Goal: Information Seeking & Learning: Learn about a topic

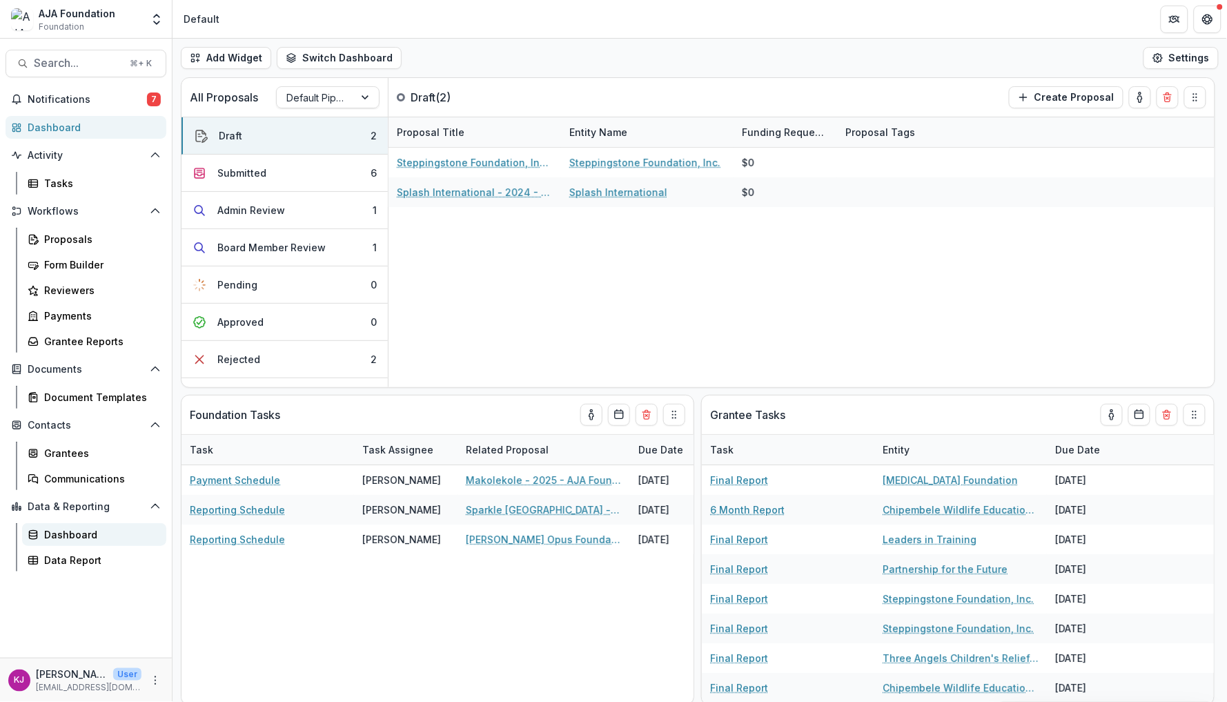
click at [77, 527] on div "Dashboard" at bounding box center [99, 534] width 111 height 14
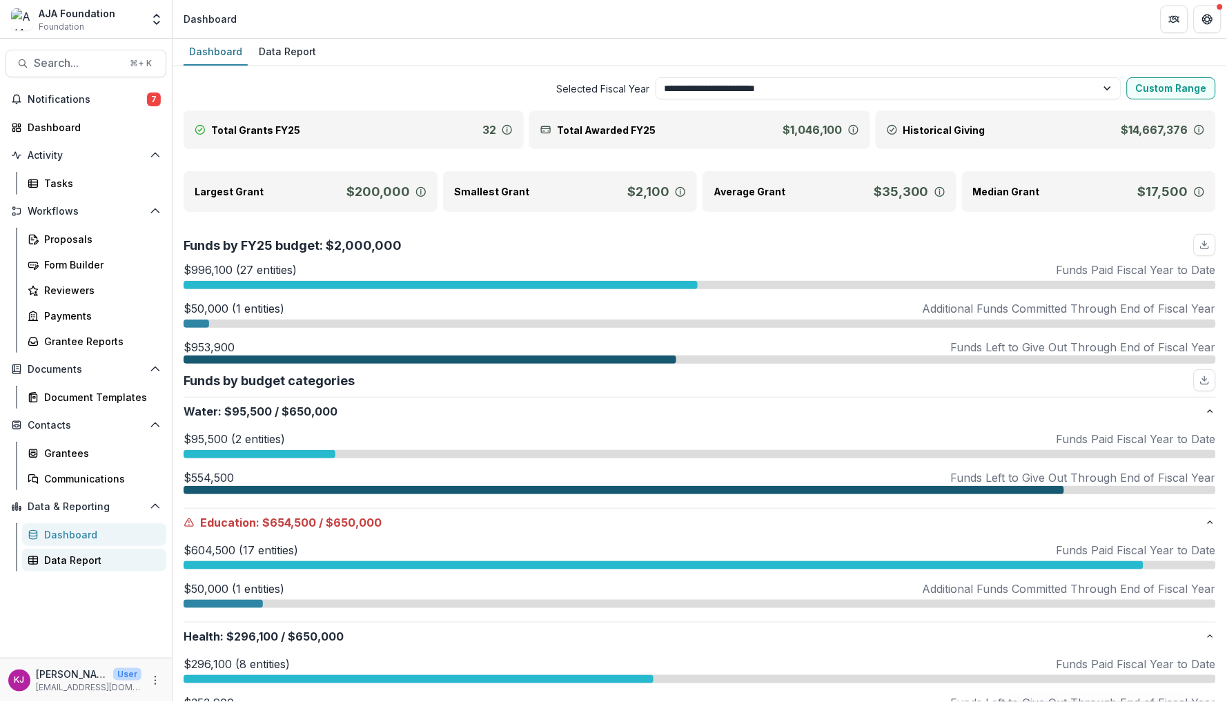
click at [81, 553] on div "Data Report" at bounding box center [99, 560] width 111 height 14
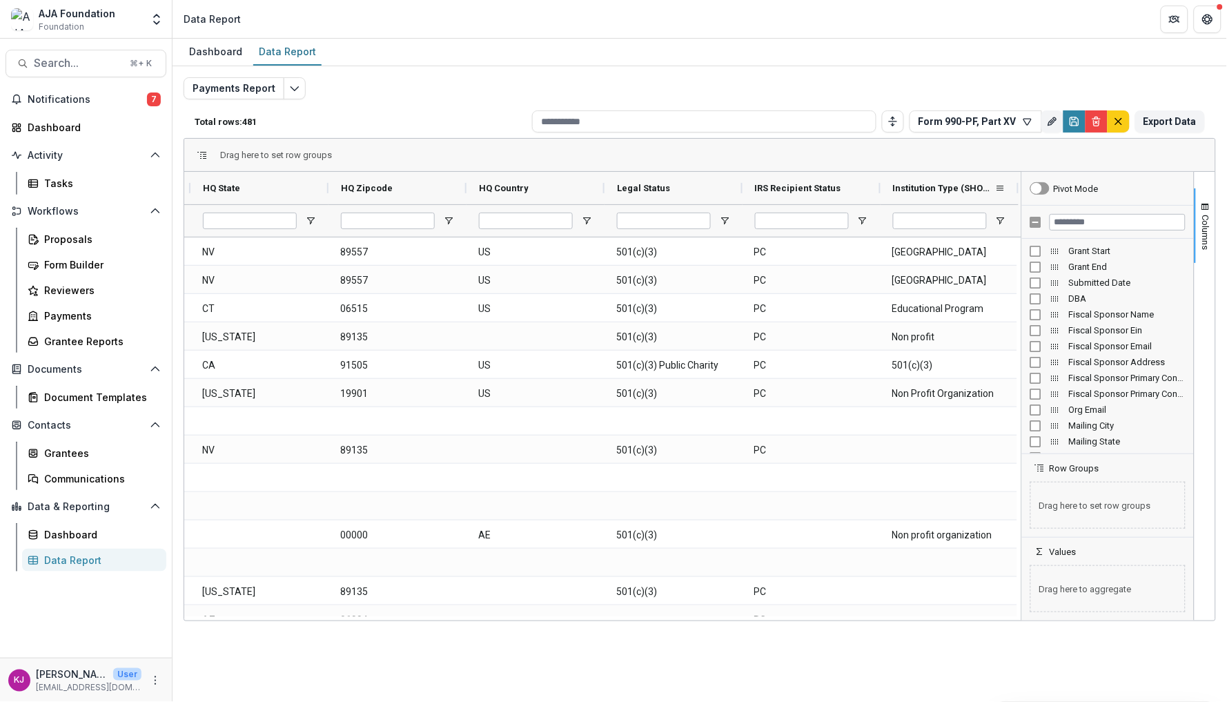
click at [1016, 181] on div at bounding box center [1019, 188] width 6 height 32
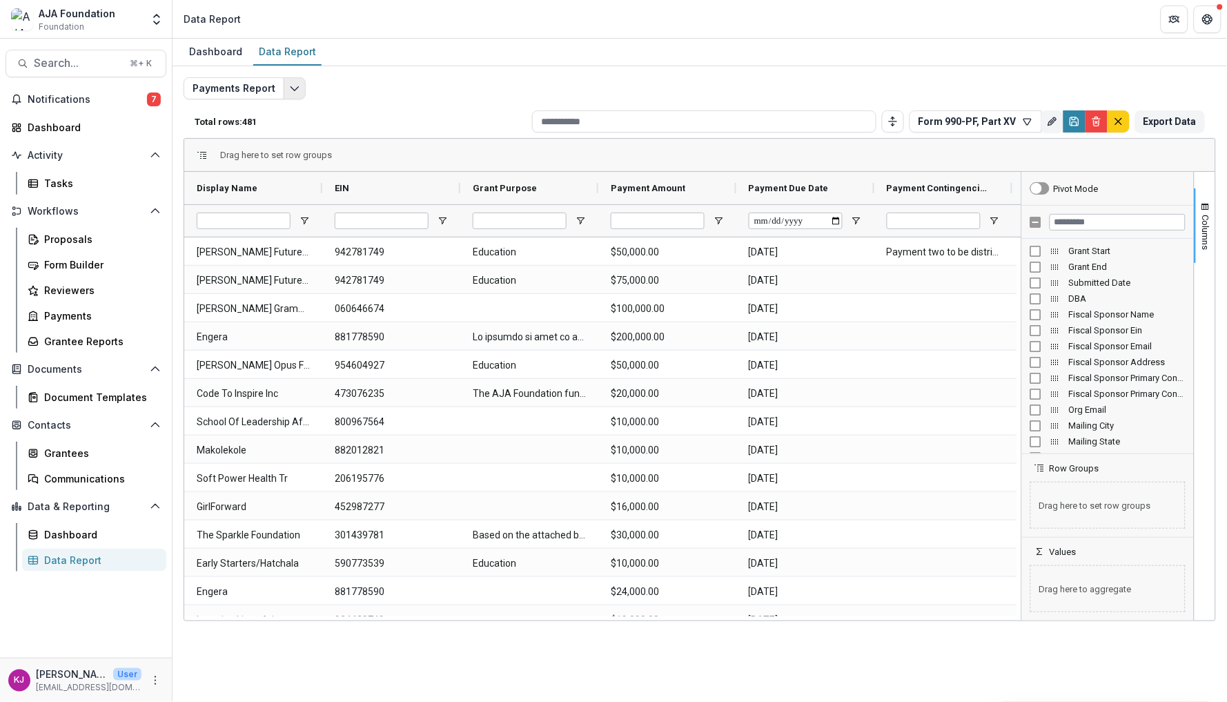
click at [289, 90] on icon "Edit selected report" at bounding box center [294, 88] width 11 height 11
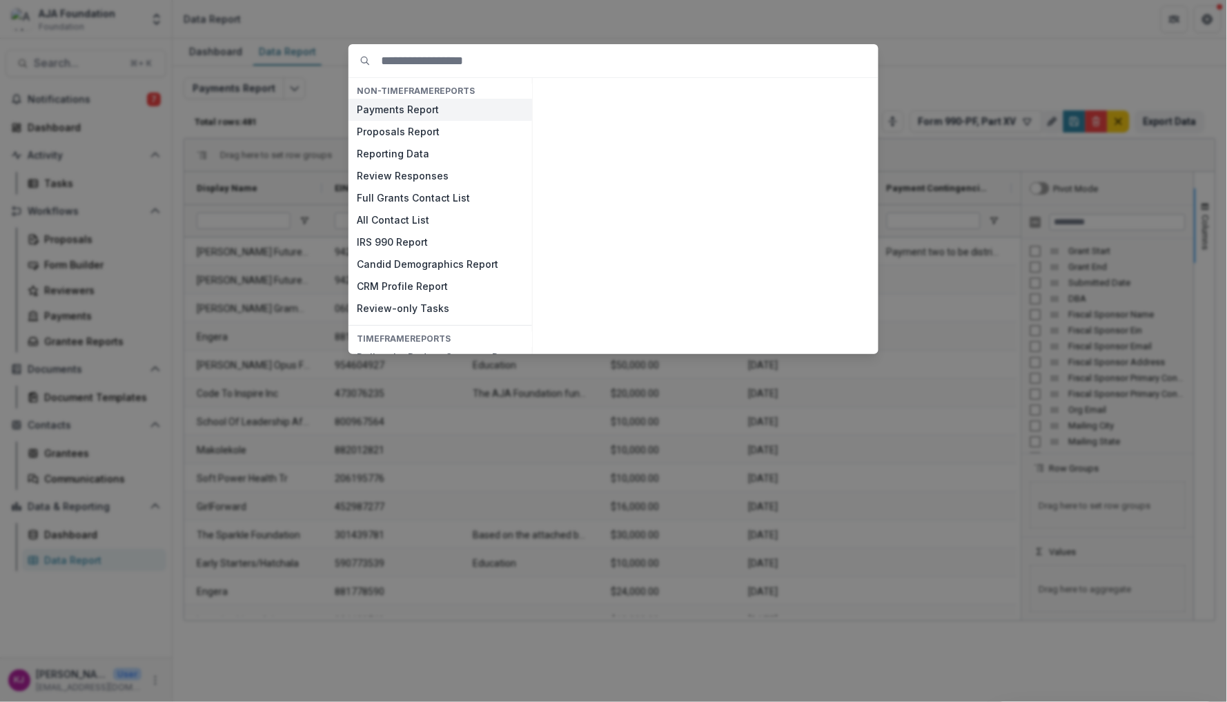
click at [390, 108] on button "Payments Report" at bounding box center [441, 110] width 184 height 22
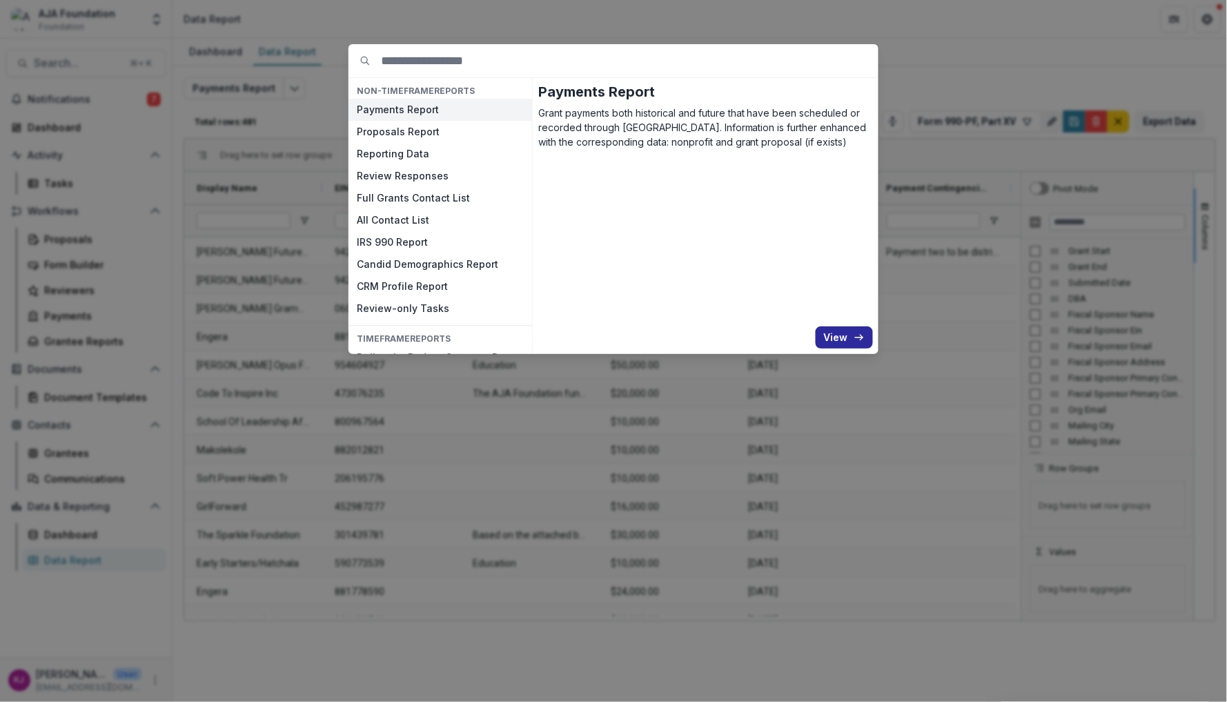
click at [849, 328] on button "View" at bounding box center [844, 337] width 57 height 22
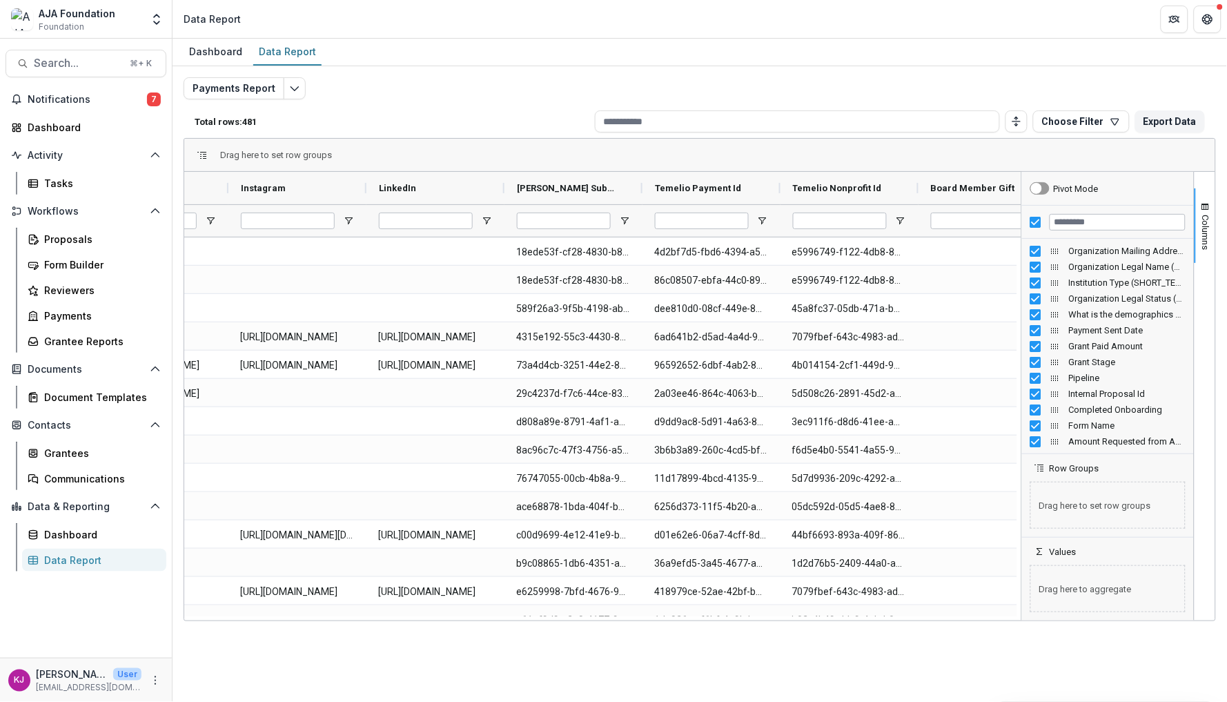
click at [997, 162] on div "Drag here to set row groups" at bounding box center [699, 155] width 1031 height 33
click at [291, 92] on icon "Edit selected report" at bounding box center [294, 88] width 11 height 11
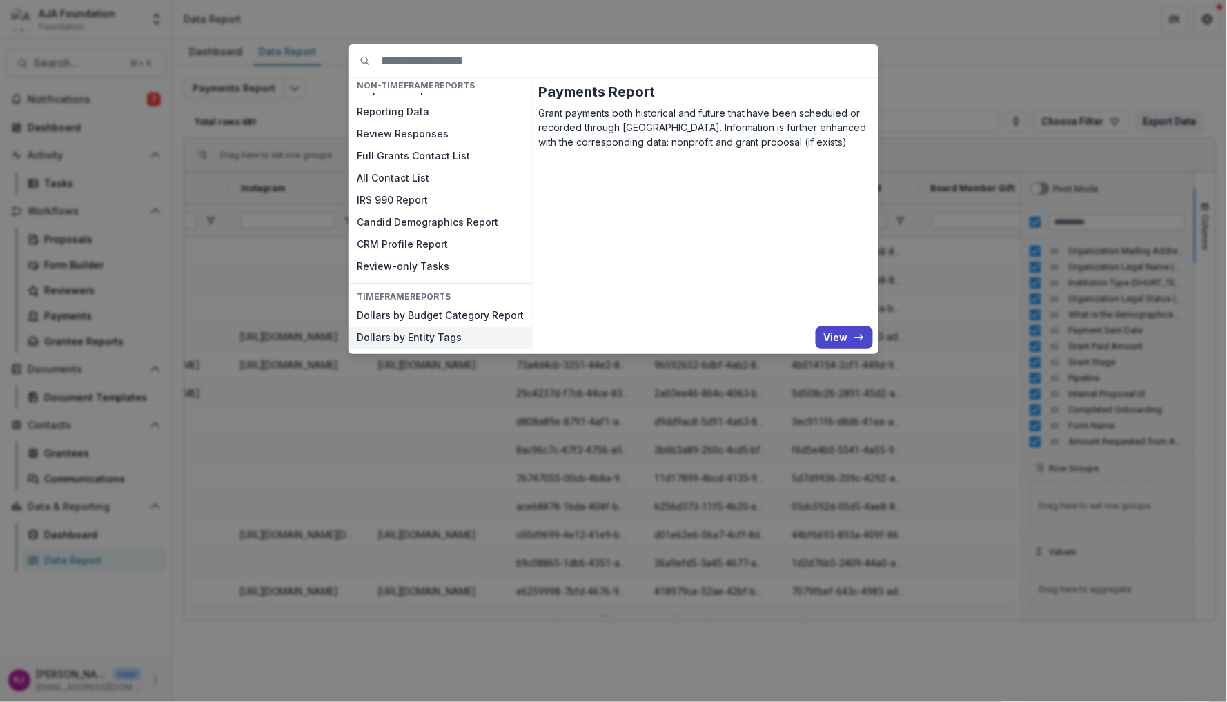
click at [430, 333] on button "Dollars by Entity Tags" at bounding box center [441, 338] width 184 height 22
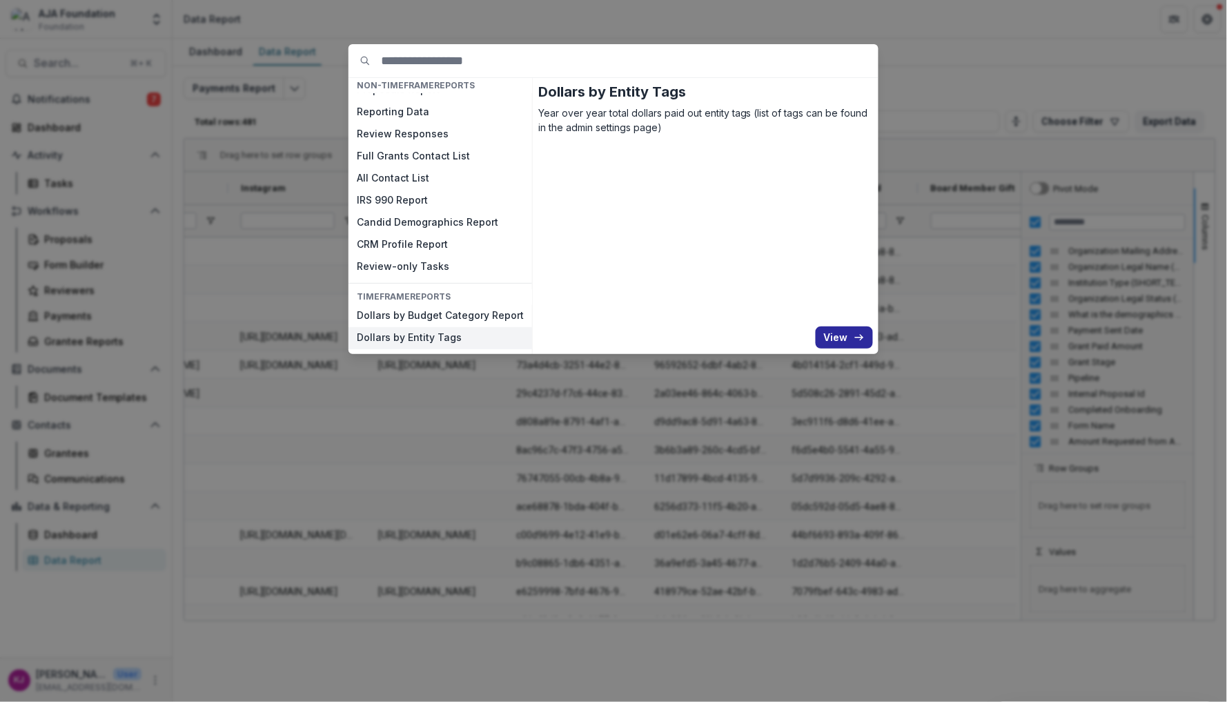
click at [843, 344] on button "View" at bounding box center [844, 337] width 57 height 22
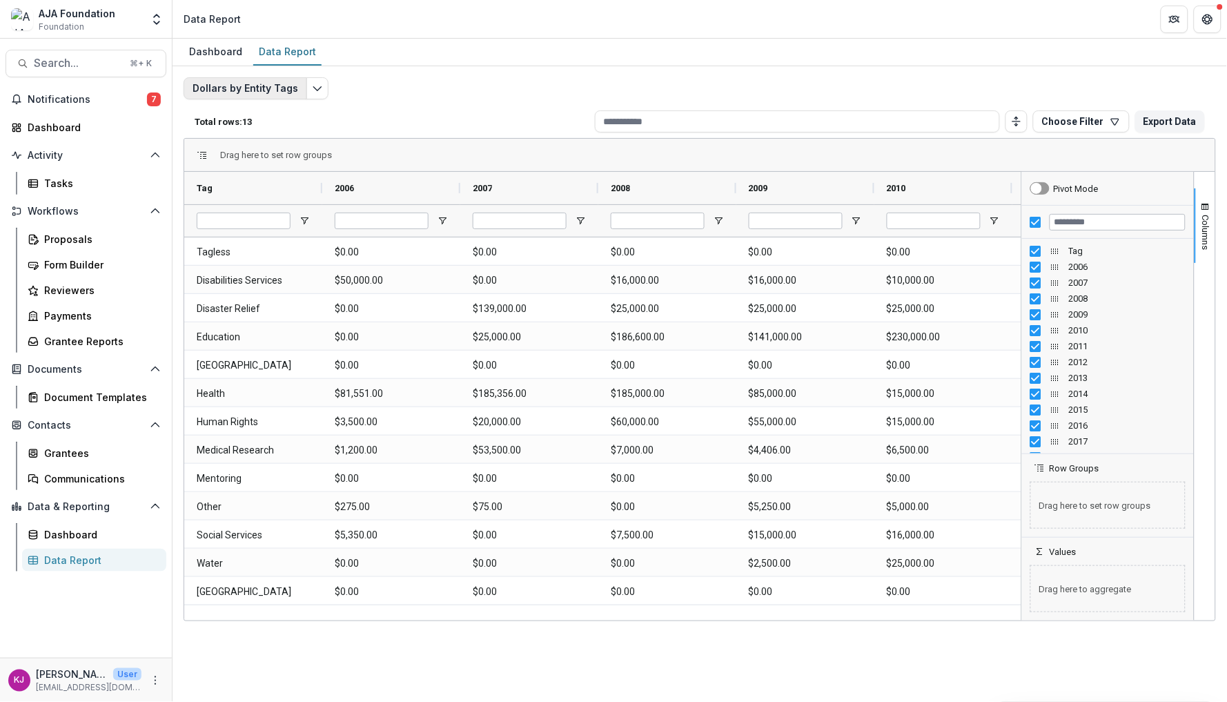
click at [293, 88] on button "Dollars by Entity Tags" at bounding box center [246, 88] width 124 height 22
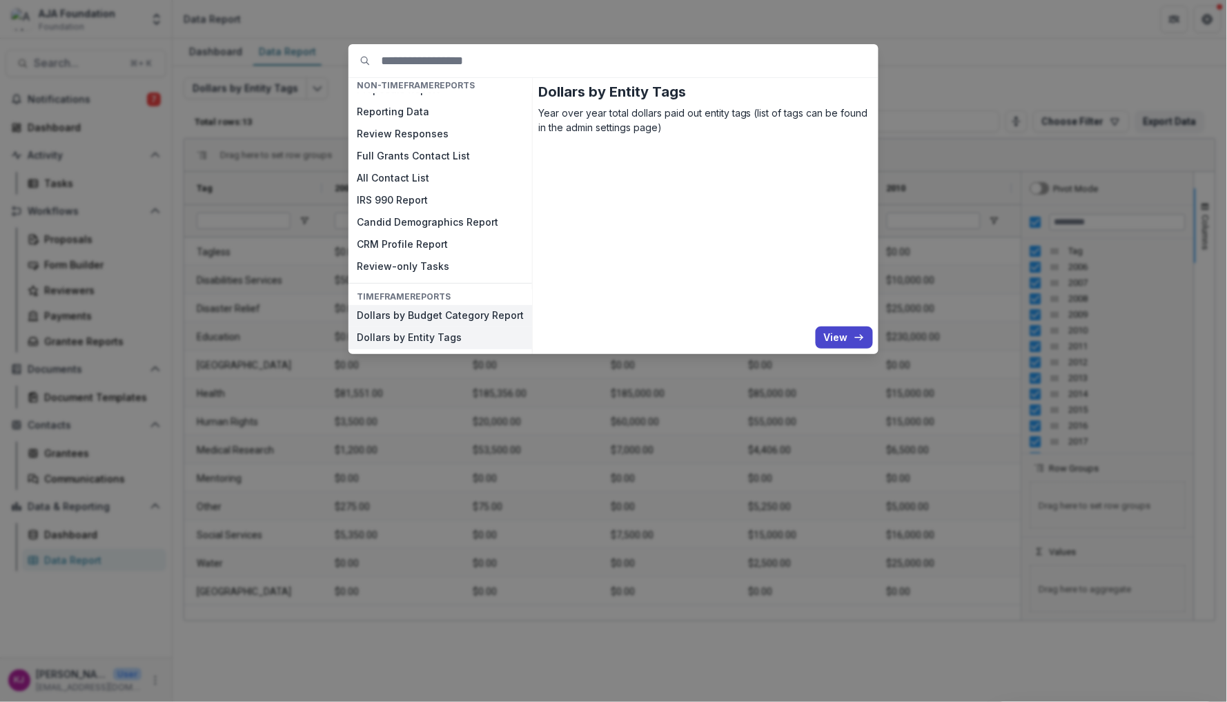
click at [398, 317] on button "Dollars by Budget Category Report" at bounding box center [441, 316] width 184 height 22
click at [848, 341] on button "View" at bounding box center [844, 337] width 57 height 22
